Goal: Task Accomplishment & Management: Use online tool/utility

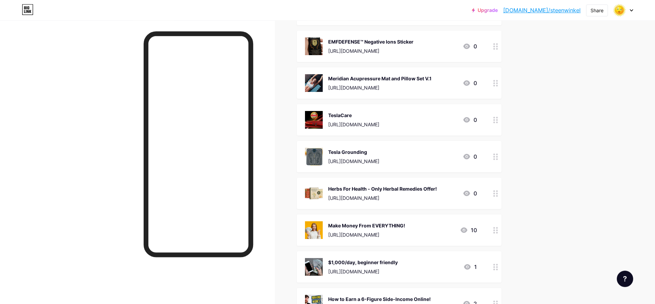
scroll to position [417, 0]
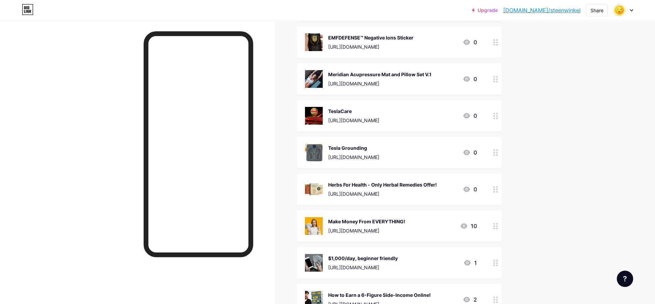
click at [496, 115] on icon at bounding box center [495, 116] width 5 height 6
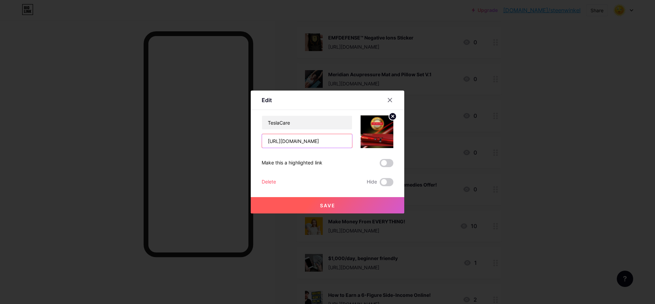
drag, startPoint x: 267, startPoint y: 142, endPoint x: 354, endPoint y: 141, distance: 86.6
click at [352, 141] on div "[URL][DOMAIN_NAME]" at bounding box center [306, 141] width 91 height 14
click at [453, 102] on div at bounding box center [327, 152] width 655 height 304
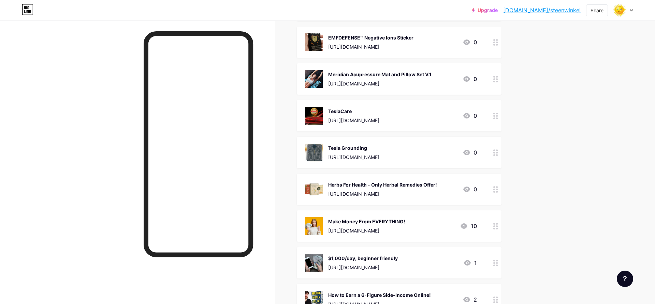
click at [380, 189] on div "Herbs For Health - Only Herbal Remedies Offer! [URL][DOMAIN_NAME]" at bounding box center [382, 190] width 109 height 18
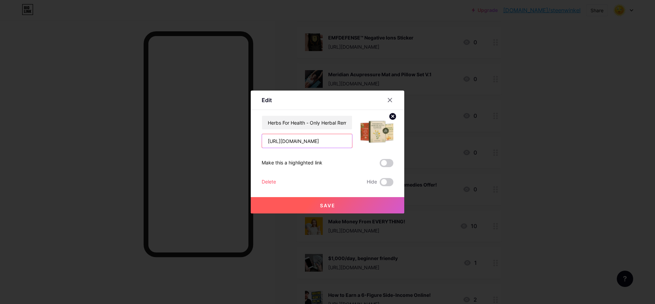
click at [274, 141] on input "[URL][DOMAIN_NAME]" at bounding box center [307, 141] width 90 height 14
drag, startPoint x: 266, startPoint y: 141, endPoint x: 362, endPoint y: 141, distance: 96.5
click at [352, 141] on div "[URL][DOMAIN_NAME]" at bounding box center [306, 141] width 91 height 14
click at [480, 138] on div at bounding box center [327, 152] width 655 height 304
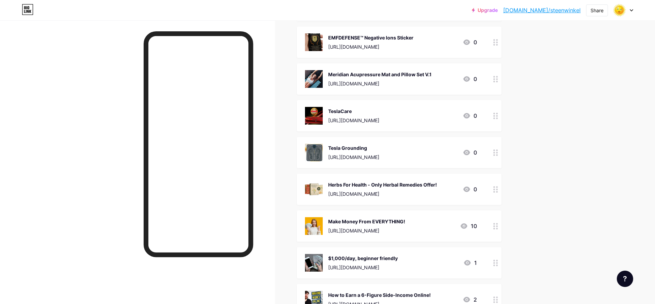
click at [379, 116] on div "TeslaCare [URL][DOMAIN_NAME]" at bounding box center [353, 116] width 51 height 18
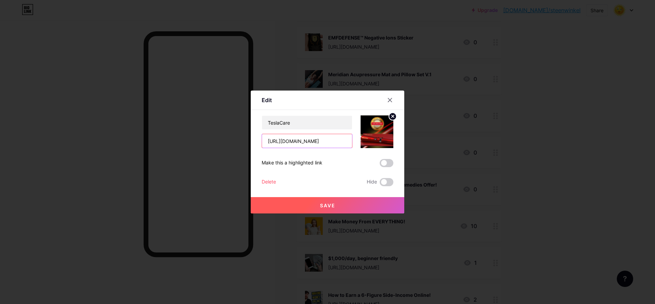
click at [313, 142] on input "[URL][DOMAIN_NAME]" at bounding box center [307, 141] width 90 height 14
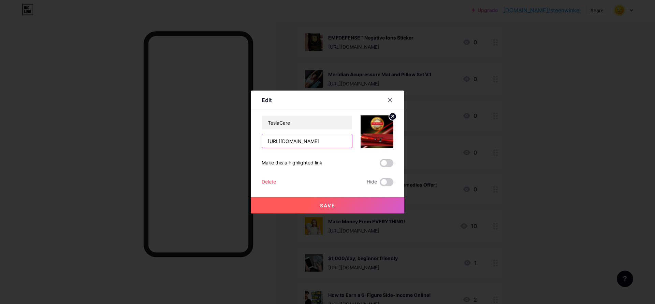
scroll to position [0, 56]
drag, startPoint x: 268, startPoint y: 140, endPoint x: 334, endPoint y: 141, distance: 66.8
click at [350, 141] on input "[URL][DOMAIN_NAME]" at bounding box center [307, 141] width 90 height 14
click at [349, 140] on input "[URL][DOMAIN_NAME]" at bounding box center [307, 141] width 90 height 14
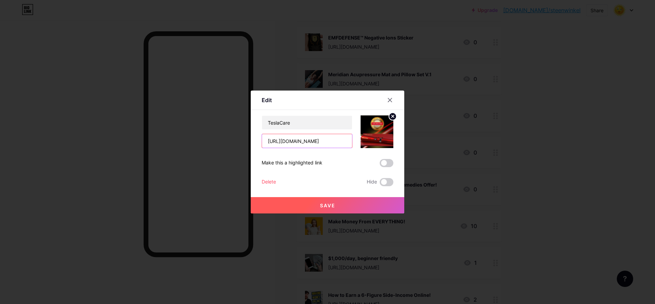
type input "[URL][DOMAIN_NAME]"
click at [327, 203] on span "Save" at bounding box center [327, 206] width 15 height 6
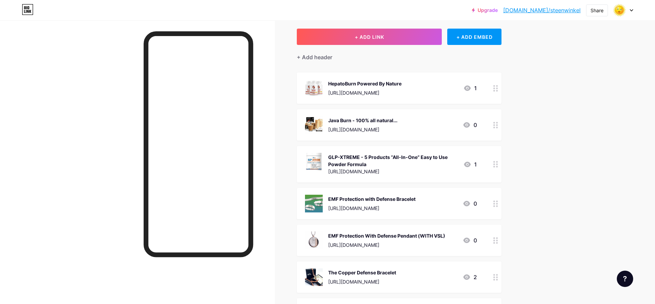
scroll to position [0, 0]
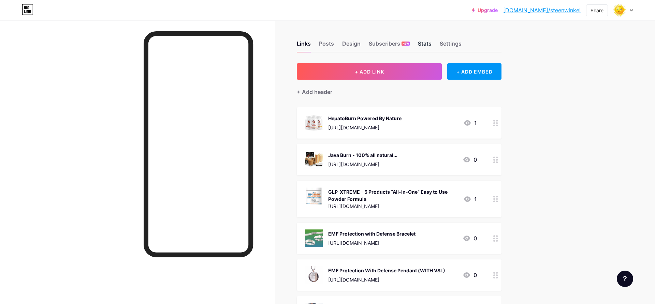
click at [425, 42] on div "Stats" at bounding box center [425, 46] width 14 height 12
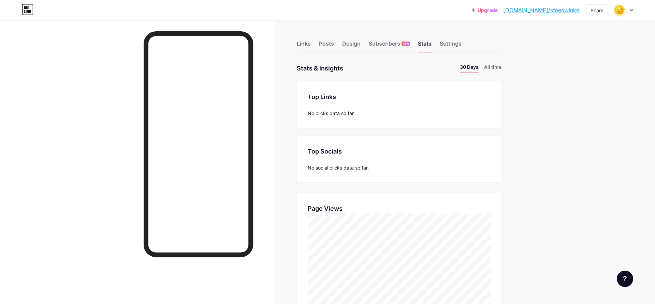
scroll to position [304, 655]
click at [426, 42] on div "Stats" at bounding box center [425, 46] width 14 height 12
